Goal: Book appointment/travel/reservation

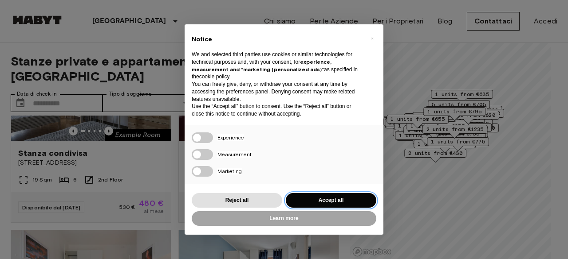
click at [313, 197] on button "Accept all" at bounding box center [331, 200] width 90 height 15
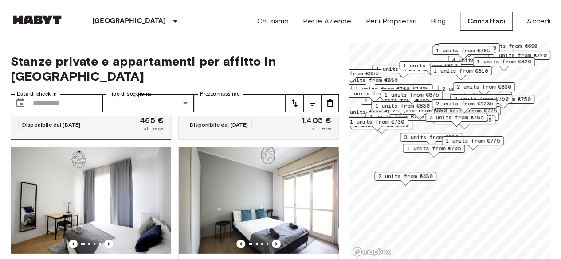
scroll to position [1331, 0]
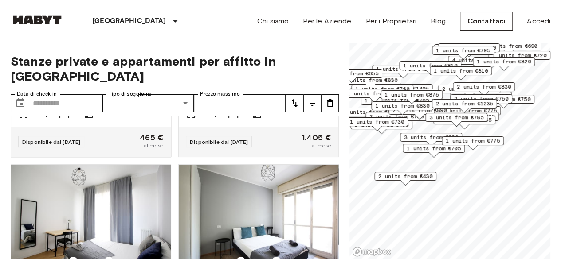
click at [143, 124] on div "16 Sqm 3 2nd Floor" at bounding box center [91, 118] width 160 height 18
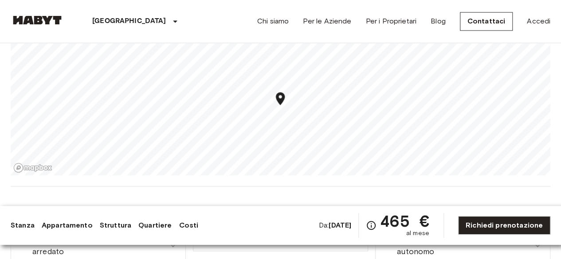
scroll to position [843, 0]
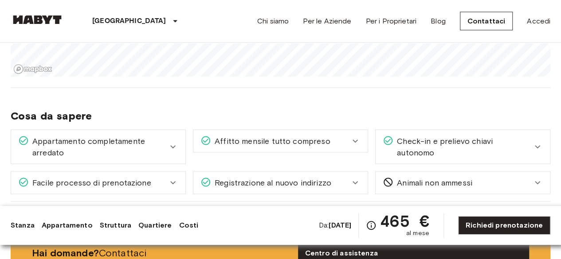
click at [308, 142] on span "Affitto mensile tutto compreso" at bounding box center [270, 142] width 119 height 12
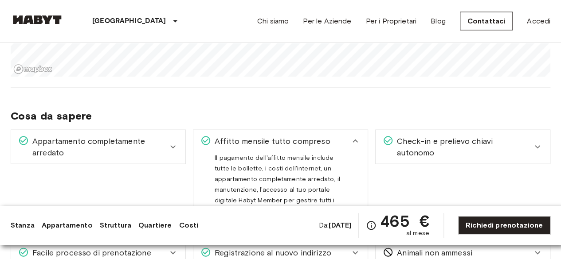
click at [303, 138] on span "Affitto mensile tutto compreso" at bounding box center [270, 142] width 119 height 12
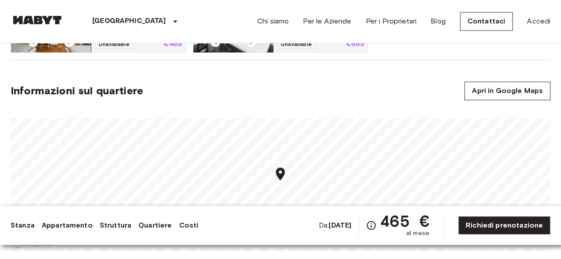
scroll to position [754, 0]
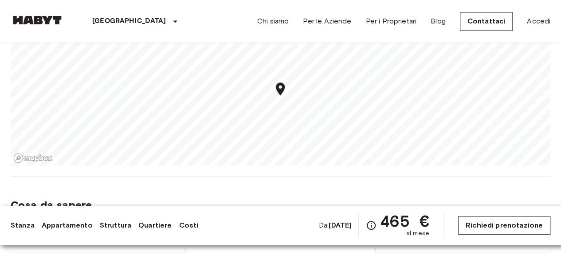
click at [510, 218] on link "Richiedi prenotazione" at bounding box center [504, 225] width 92 height 19
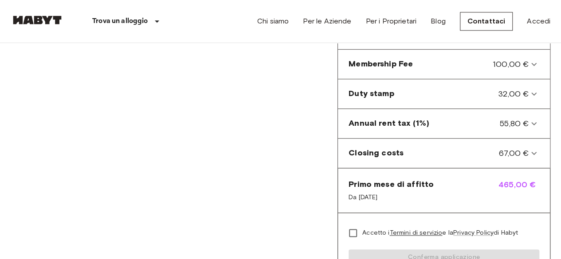
scroll to position [444, 0]
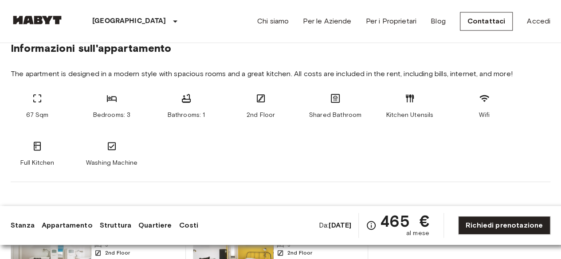
scroll to position [754, 0]
